Goal: Find specific page/section

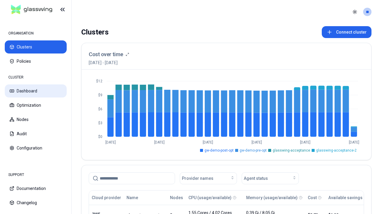
click at [36, 91] on button "Dashboard" at bounding box center [36, 91] width 62 height 13
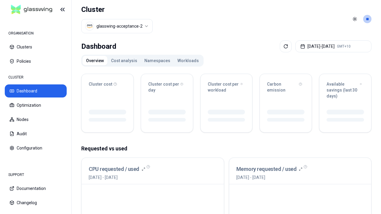
click at [329, 46] on button "Sep 22, 2025 - Sep 29, 2025 GMT+10" at bounding box center [333, 46] width 76 height 12
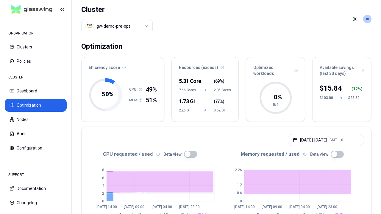
scroll to position [192, 0]
